Goal: Task Accomplishment & Management: Complete application form

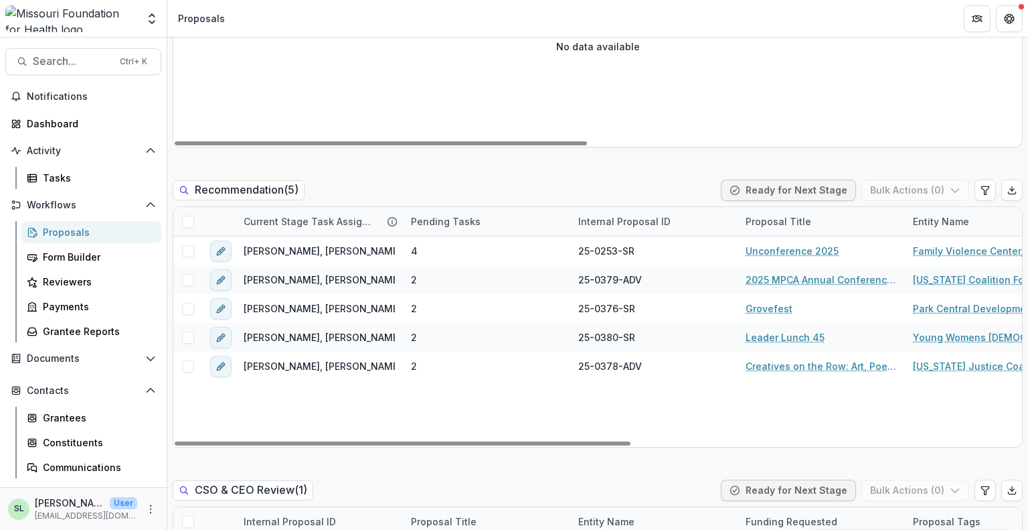
scroll to position [1071, 0]
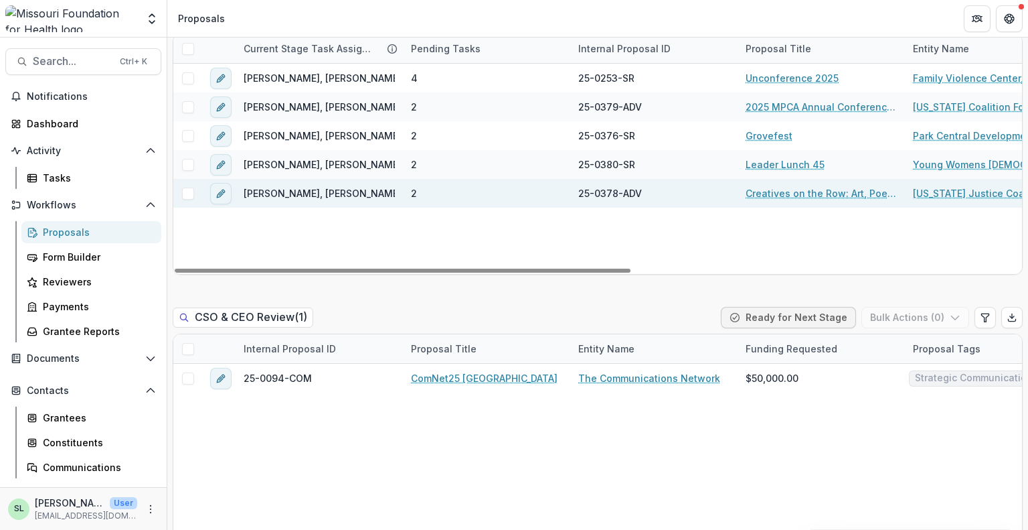
click at [798, 193] on link "Creatives on the Row: Art, Poetry, and Resistance" at bounding box center [821, 193] width 151 height 14
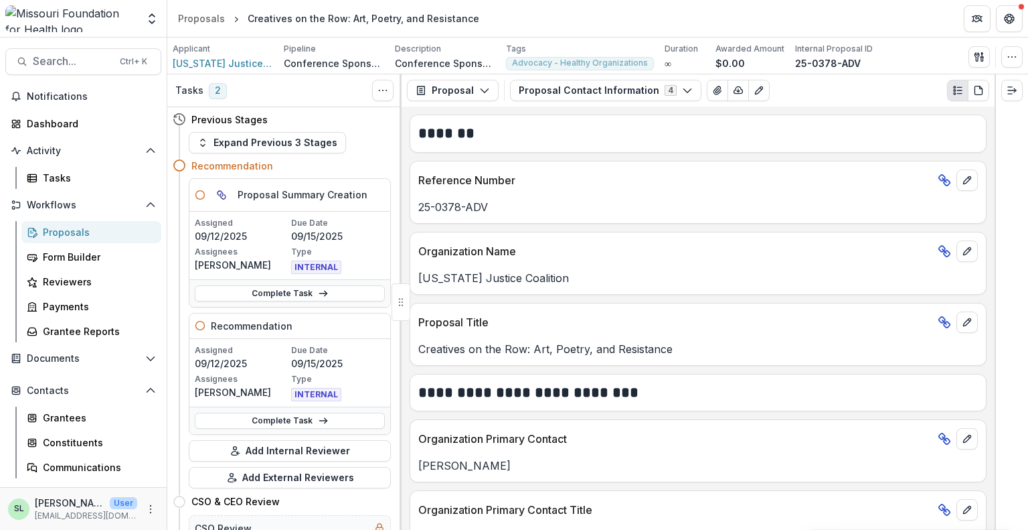
click at [76, 231] on div "Proposals" at bounding box center [97, 232] width 108 height 14
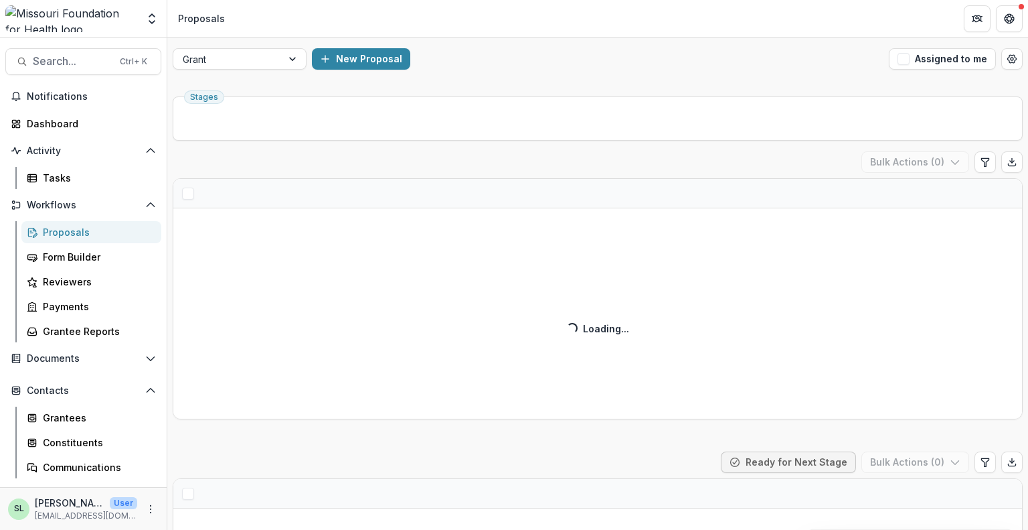
click at [222, 72] on div "Grant New Proposal Assigned to me" at bounding box center [597, 58] width 861 height 43
click at [217, 61] on div at bounding box center [228, 59] width 90 height 17
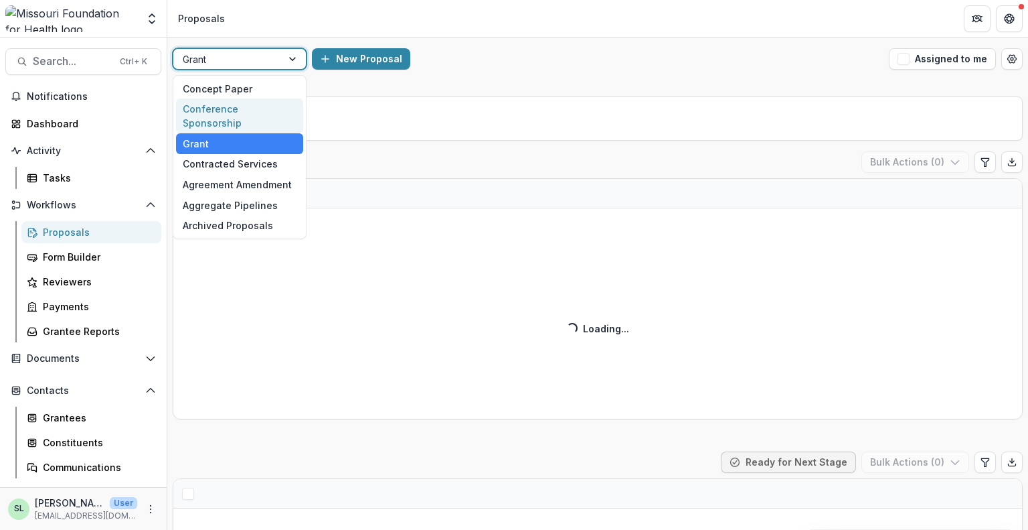
click at [214, 104] on div "Conference Sponsorship" at bounding box center [239, 115] width 127 height 35
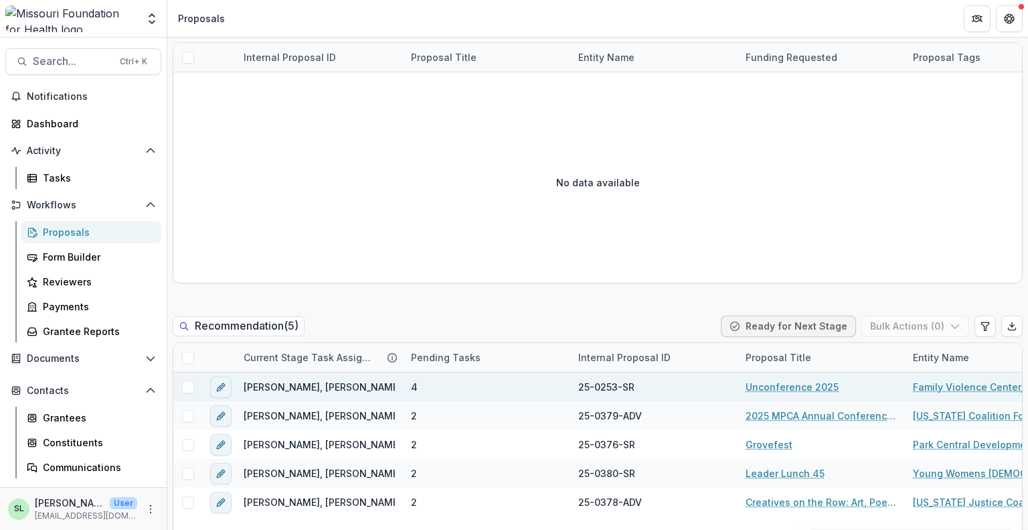
scroll to position [803, 0]
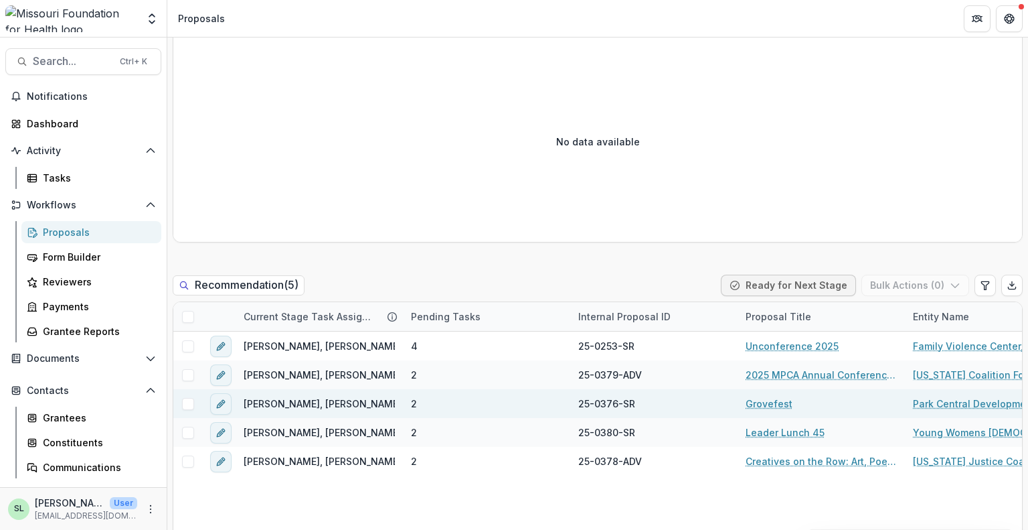
click at [767, 402] on link "Grovefest" at bounding box center [769, 403] width 47 height 14
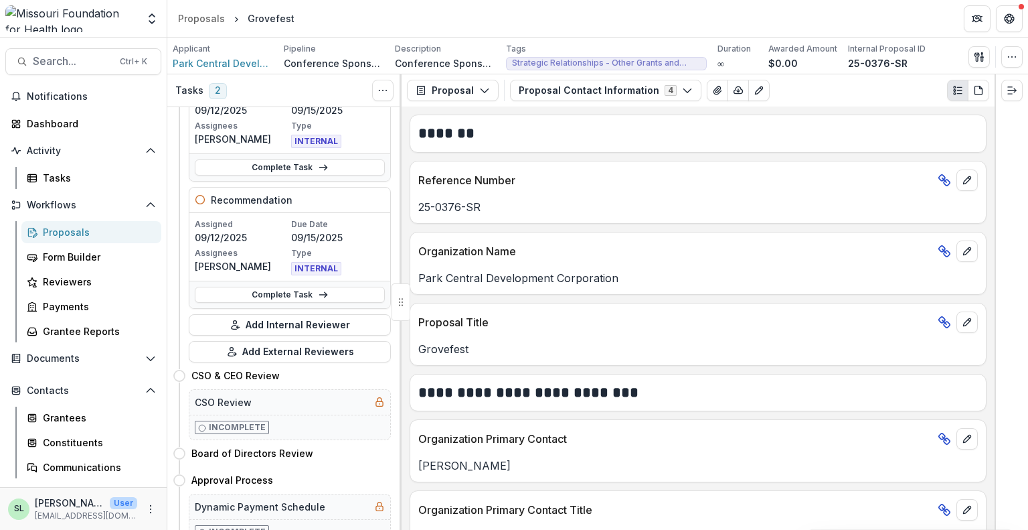
scroll to position [134, 0]
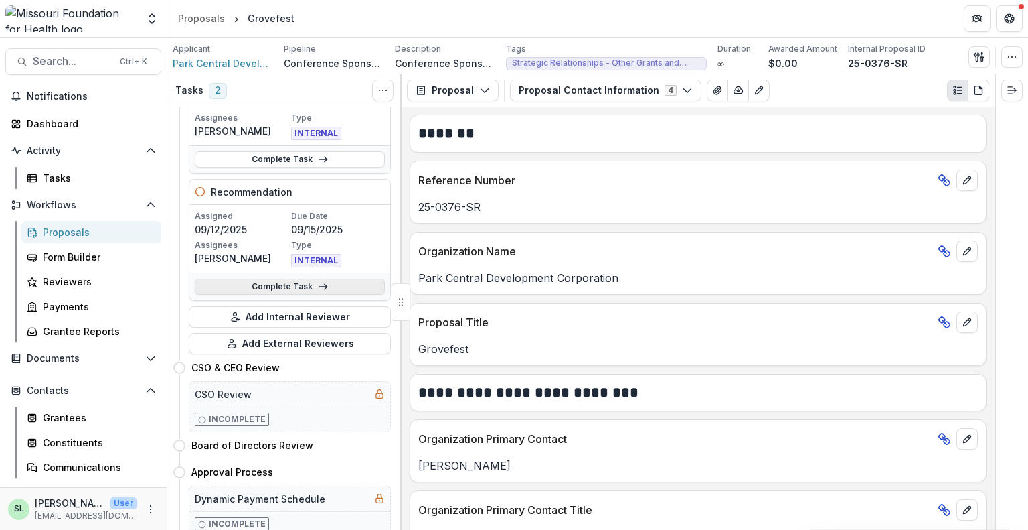
click at [298, 282] on link "Complete Task" at bounding box center [290, 286] width 190 height 16
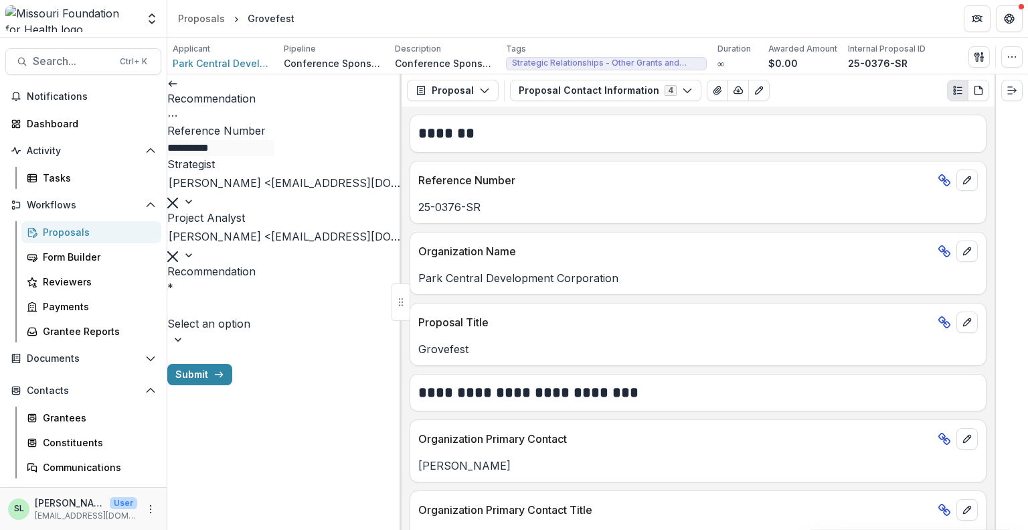
click at [375, 346] on div at bounding box center [284, 339] width 234 height 13
click at [244, 529] on div "Recommend" at bounding box center [514, 538] width 1028 height 16
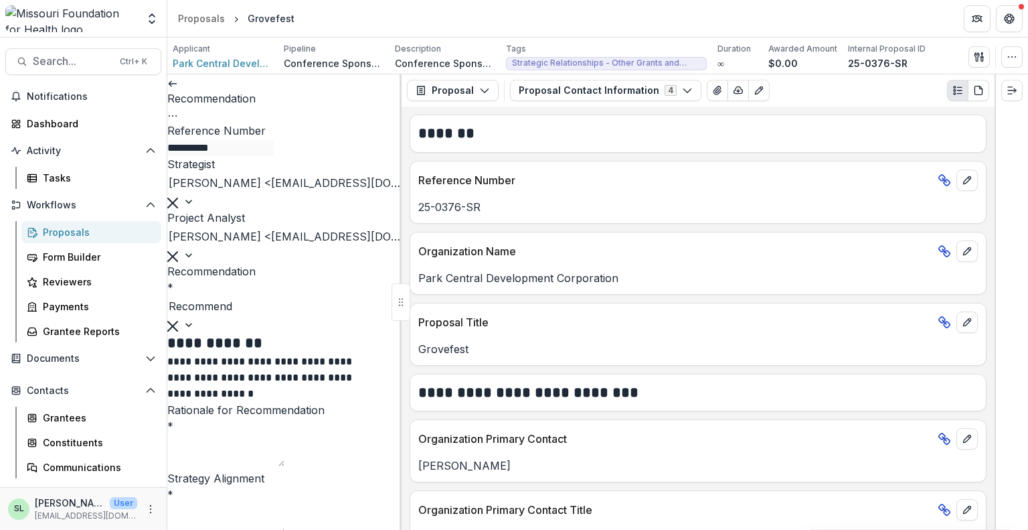
scroll to position [193, 0]
click at [178, 85] on icon at bounding box center [172, 83] width 11 height 11
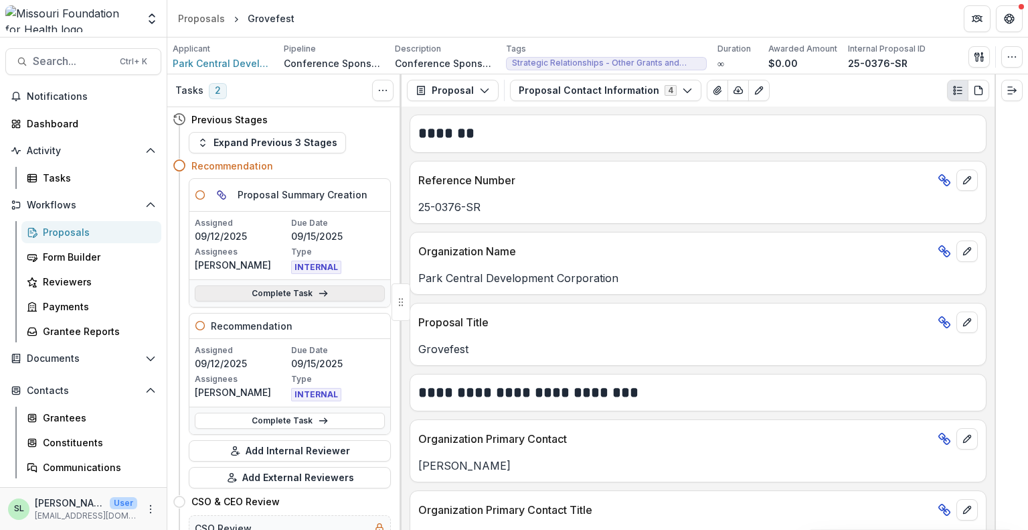
click at [275, 288] on link "Complete Task" at bounding box center [290, 293] width 190 height 16
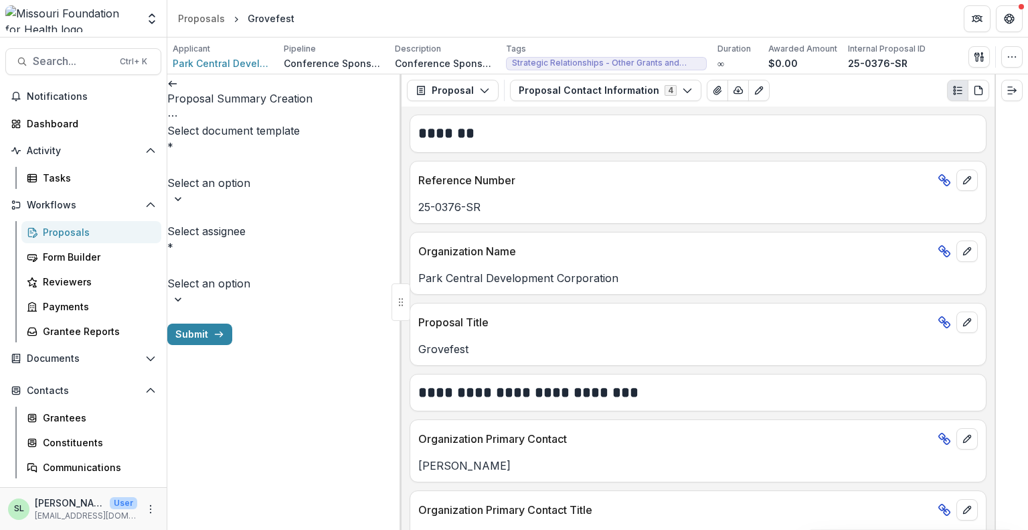
click at [285, 165] on div at bounding box center [285, 165] width 232 height 19
click at [176, 87] on link at bounding box center [172, 82] width 11 height 13
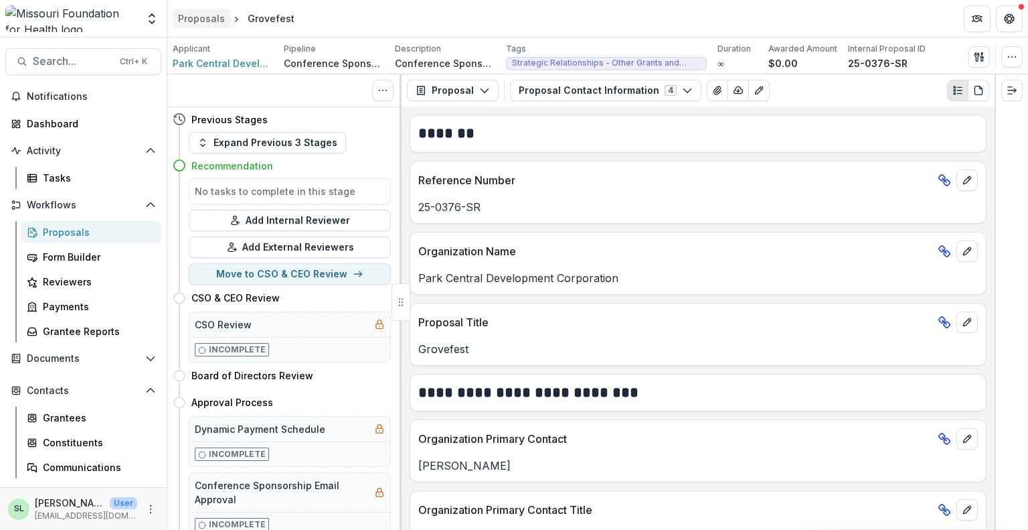
click at [192, 15] on div "Proposals" at bounding box center [201, 18] width 47 height 14
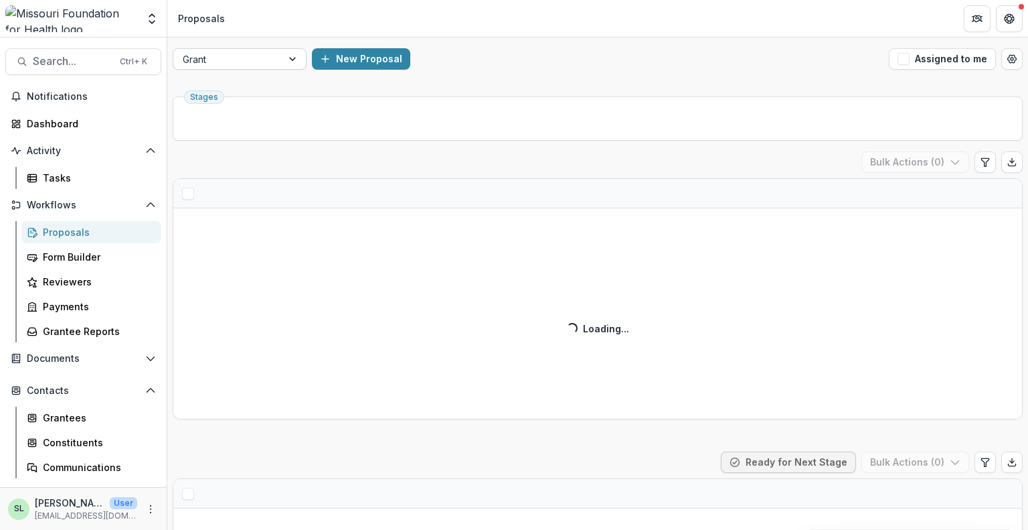
click at [240, 53] on div at bounding box center [228, 59] width 90 height 17
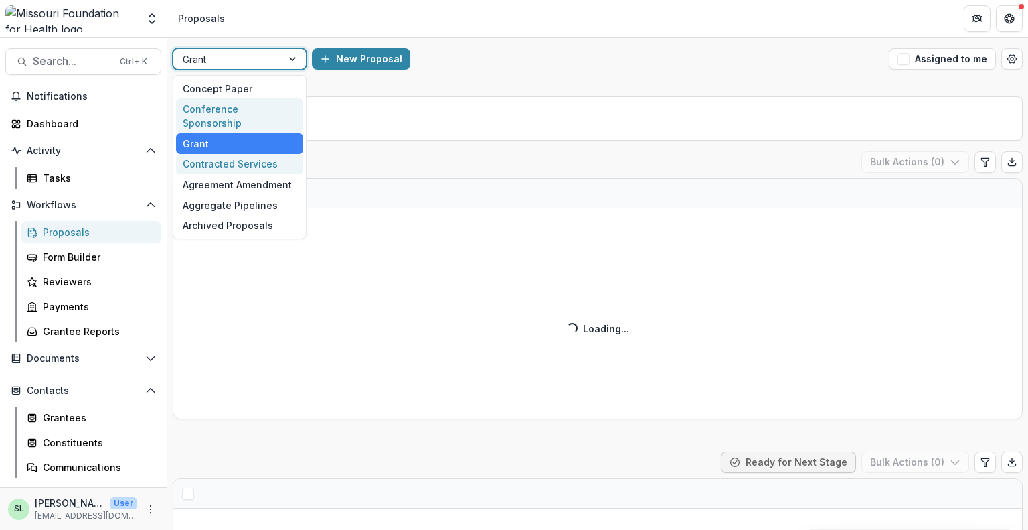
click at [249, 107] on div "Conference Sponsorship" at bounding box center [239, 115] width 127 height 35
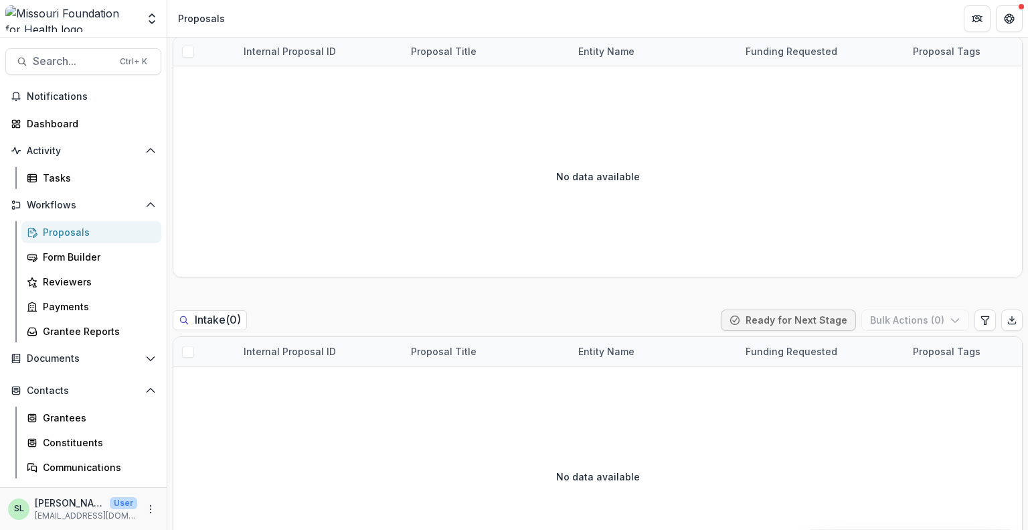
scroll to position [870, 0]
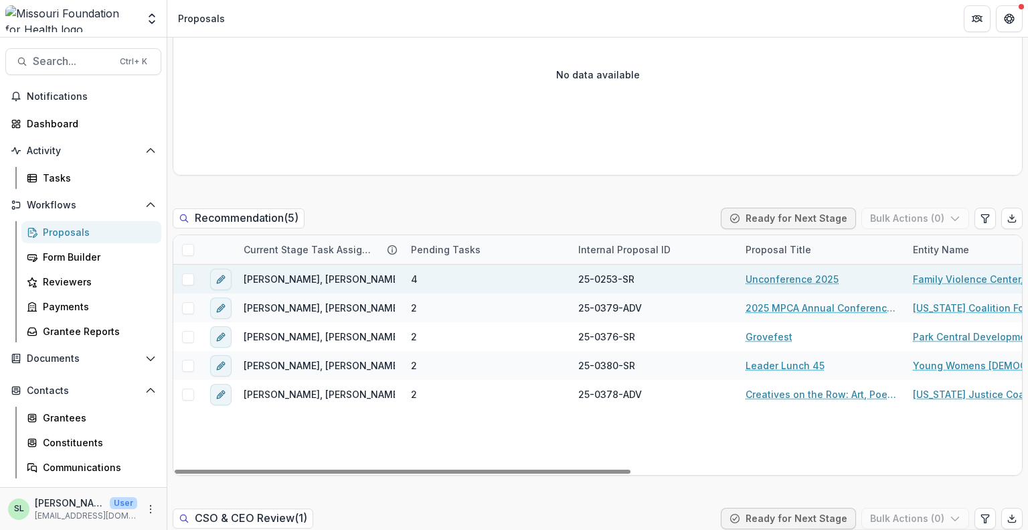
click at [804, 278] on link "Unconference 2025" at bounding box center [792, 279] width 93 height 14
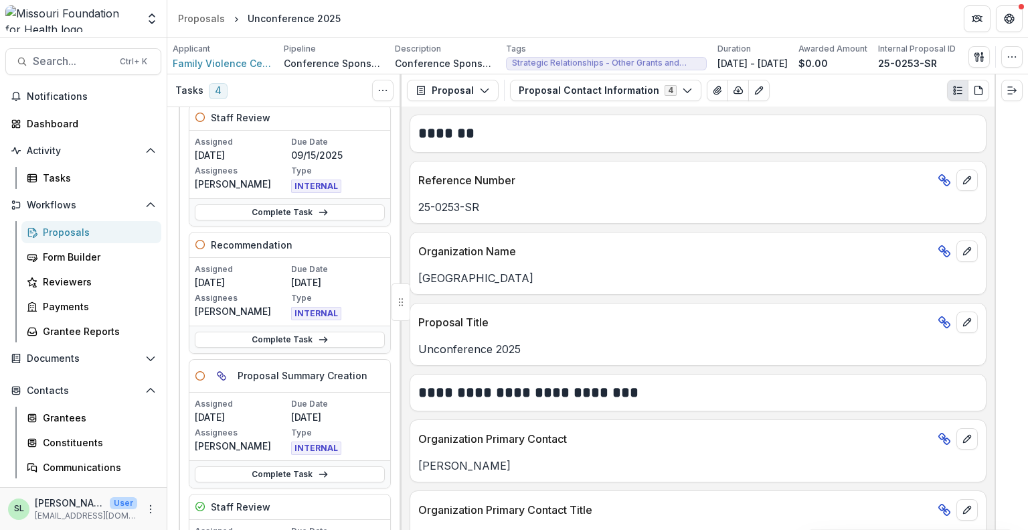
scroll to position [134, 0]
